Goal: Task Accomplishment & Management: Manage account settings

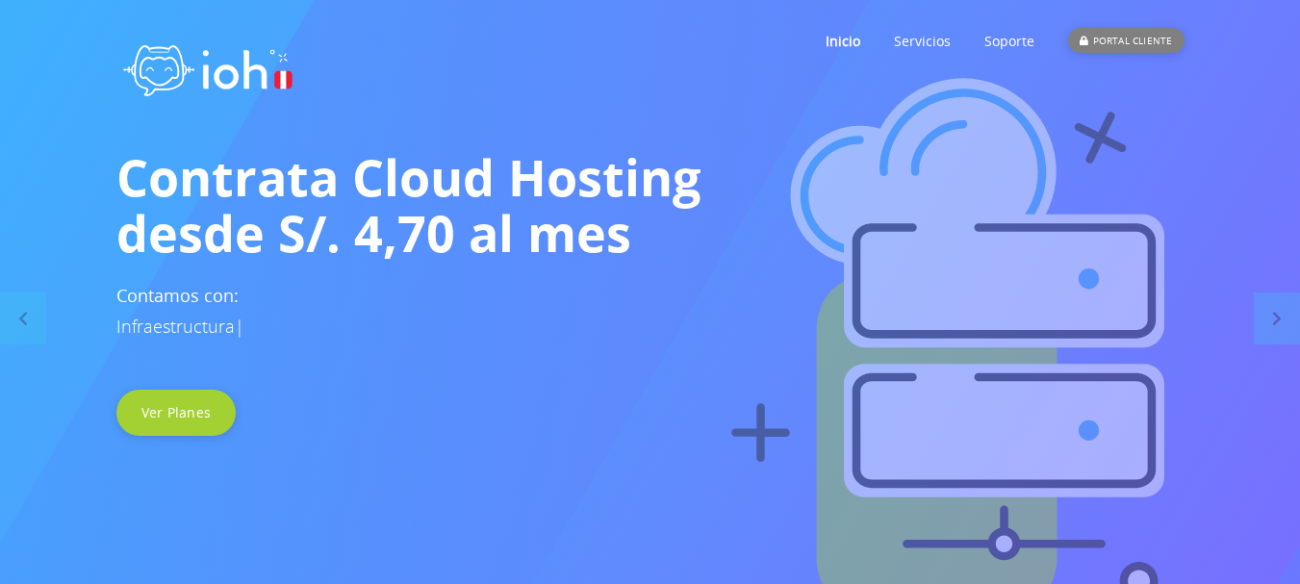
click at [1119, 38] on div "PORTAL CLIENTE" at bounding box center [1126, 40] width 116 height 25
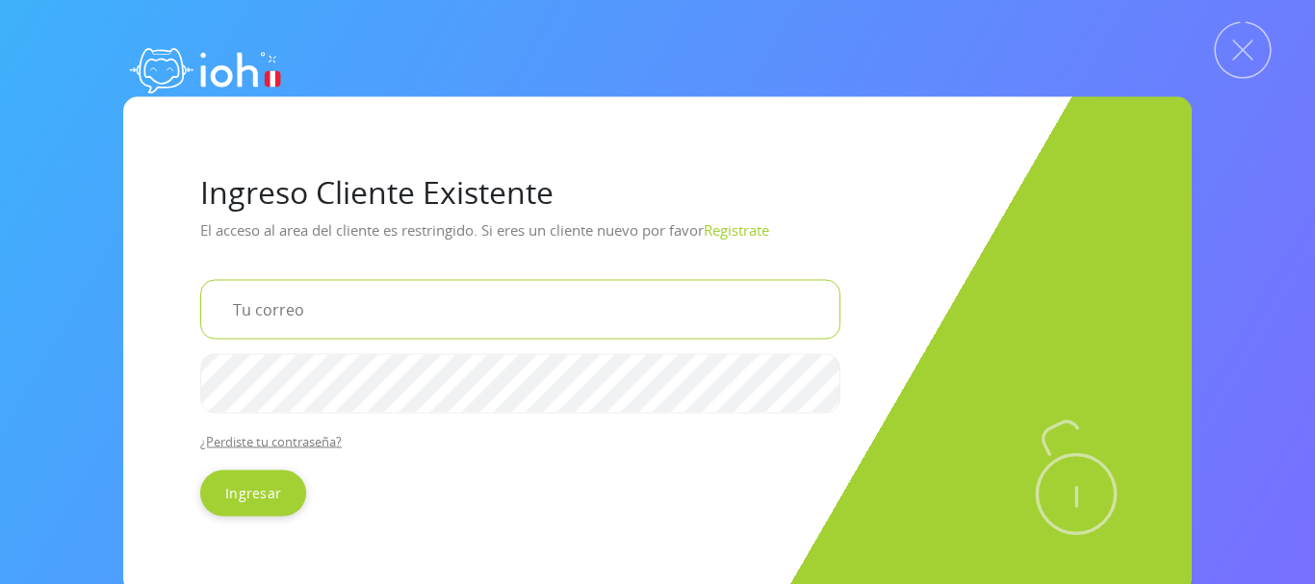
click at [390, 309] on input "email" at bounding box center [520, 309] width 640 height 60
type input "wciasjm@gmail.com"
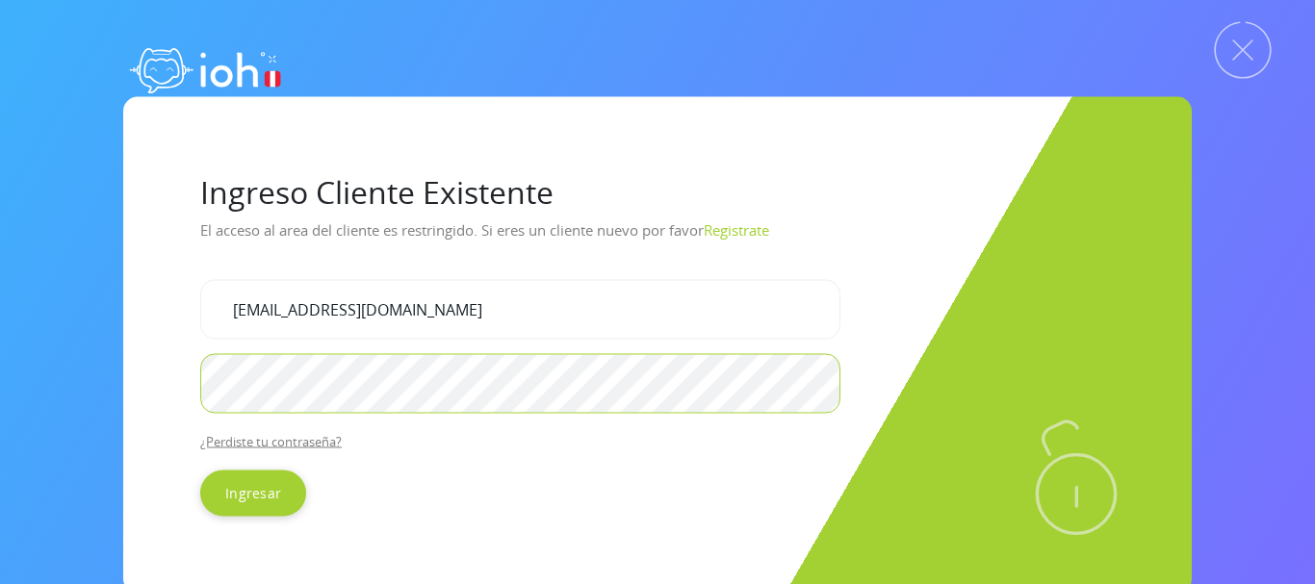
click at [200, 470] on input "Ingresar" at bounding box center [253, 493] width 106 height 46
